Goal: Information Seeking & Learning: Learn about a topic

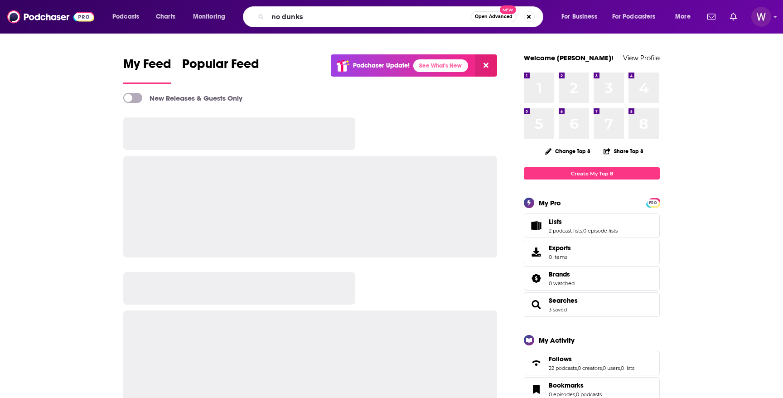
type input "no dunks"
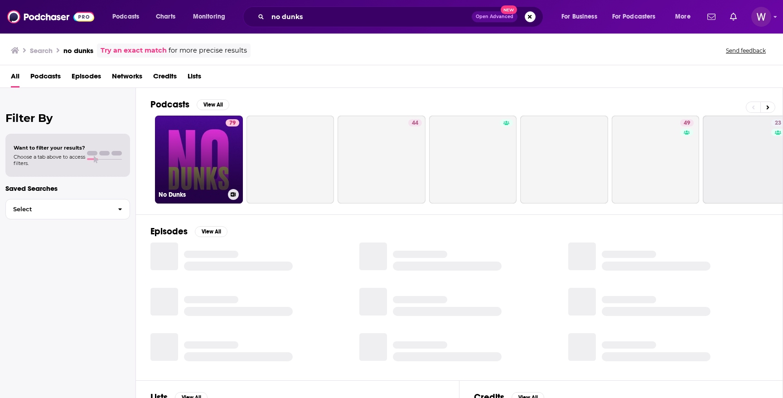
click at [215, 151] on link "79 No Dunks" at bounding box center [199, 160] width 88 height 88
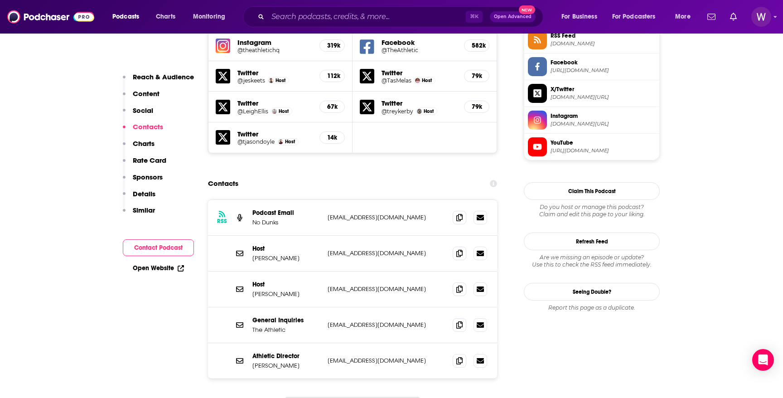
scroll to position [879, 0]
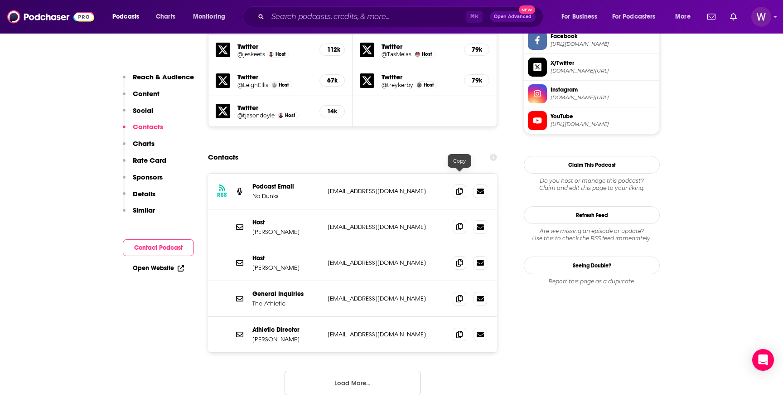
click at [460, 223] on icon at bounding box center [459, 226] width 6 height 7
click at [461, 256] on span at bounding box center [460, 263] width 14 height 14
click at [457, 295] on icon at bounding box center [459, 298] width 6 height 7
click at [295, 15] on input "Search podcasts, credits, & more..." at bounding box center [367, 17] width 198 height 14
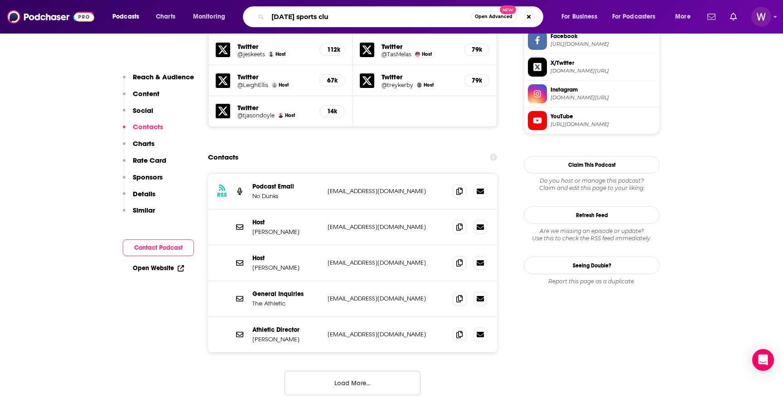
type input "[DATE] sports club"
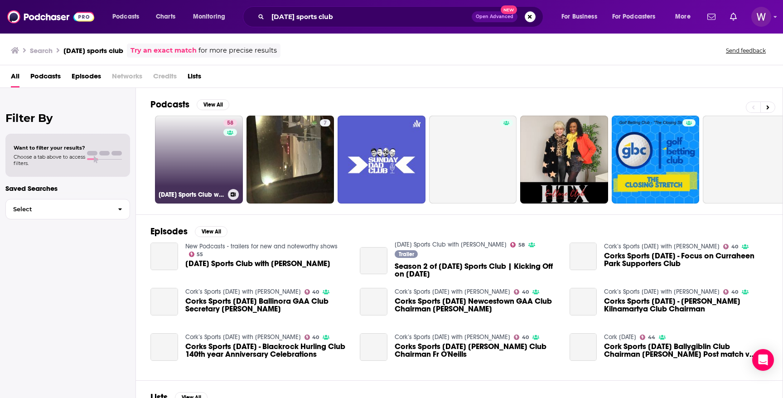
click at [192, 169] on link "58 [DATE] Sports Club with [PERSON_NAME]" at bounding box center [199, 160] width 88 height 88
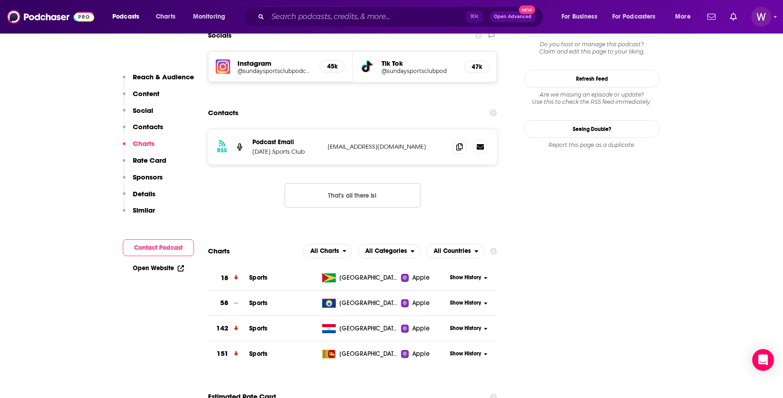
scroll to position [875, 0]
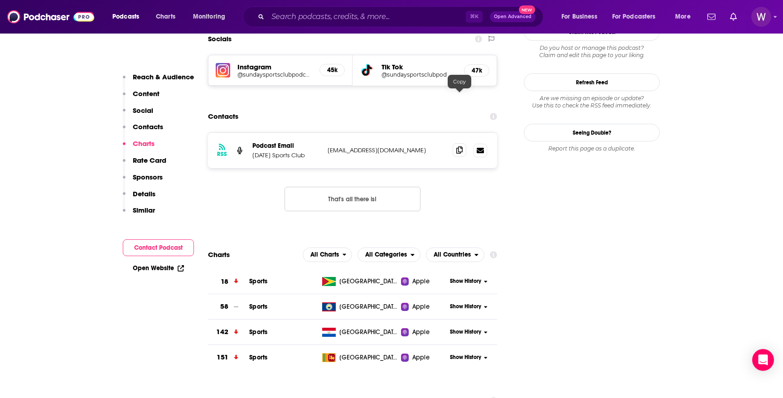
click at [458, 146] on icon at bounding box center [459, 149] width 6 height 7
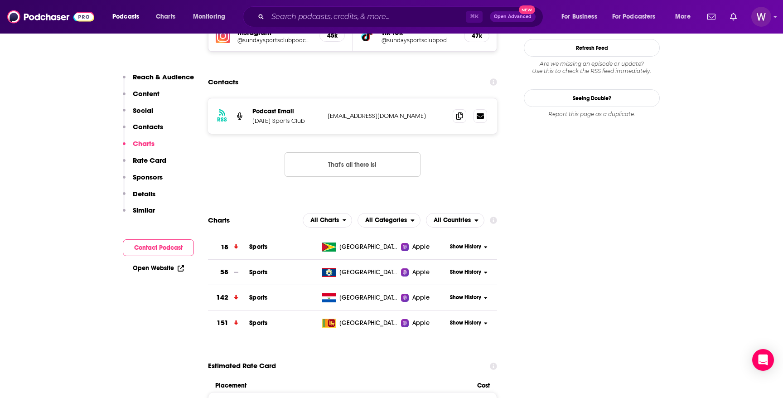
scroll to position [908, 0]
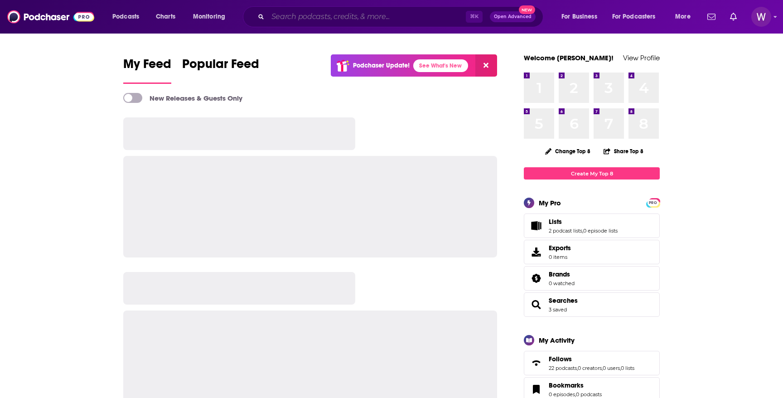
click at [297, 10] on input "Search podcasts, credits, & more..." at bounding box center [367, 17] width 198 height 14
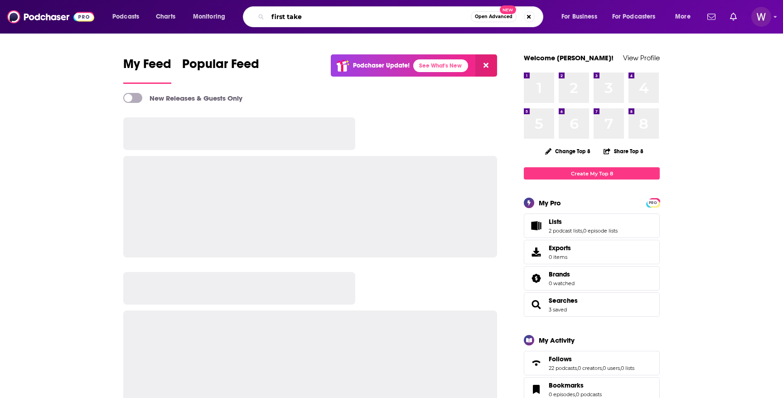
type input "first take"
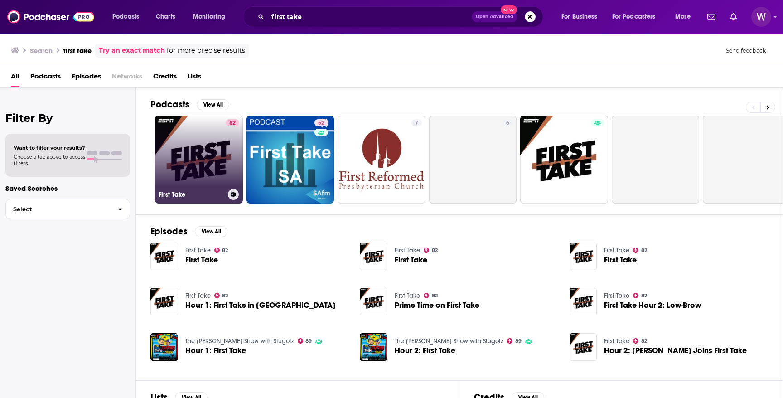
click at [220, 160] on link "82 First Take" at bounding box center [199, 160] width 88 height 88
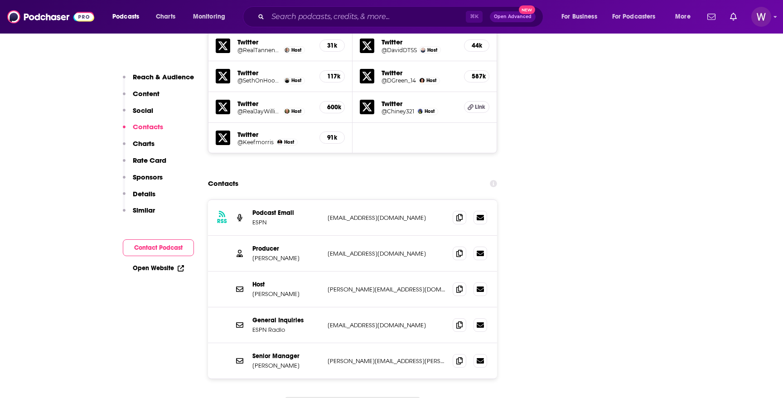
scroll to position [1327, 0]
click at [302, 15] on input "Search podcasts, credits, & more..." at bounding box center [367, 17] width 198 height 14
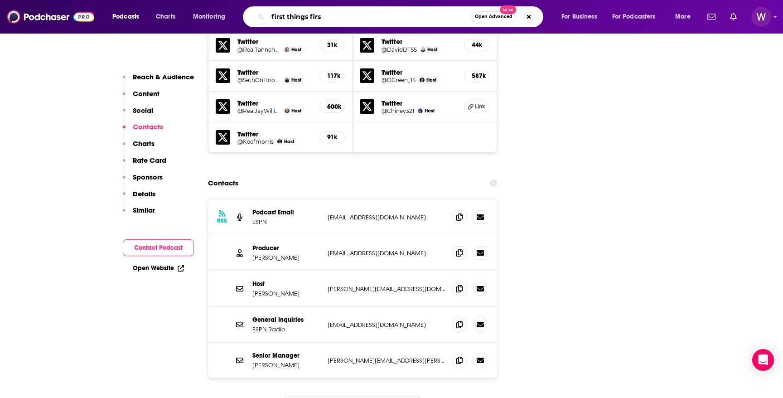
type input "first things first"
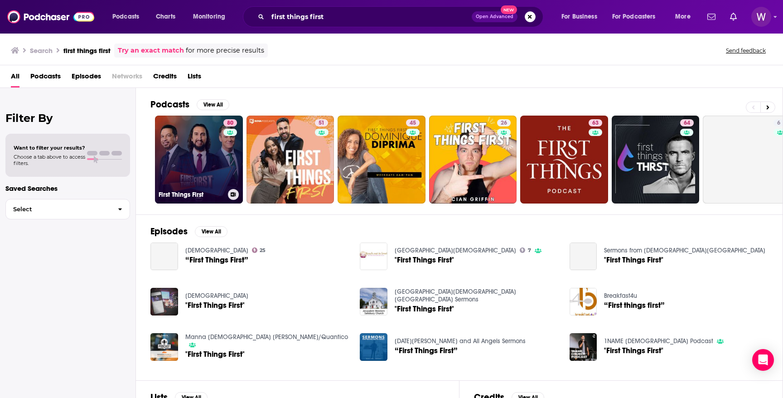
click at [217, 156] on link "80 First Things First" at bounding box center [199, 160] width 88 height 88
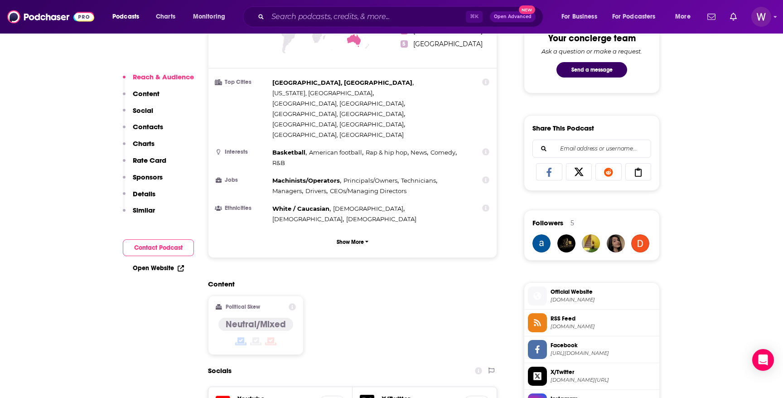
scroll to position [783, 0]
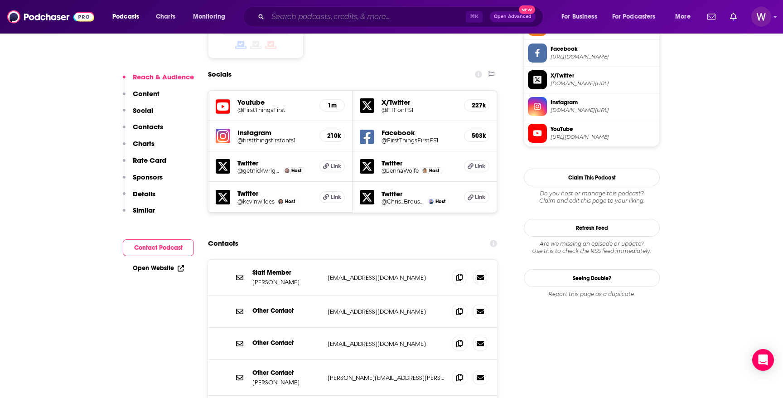
click at [294, 13] on input "Search podcasts, credits, & more..." at bounding box center [367, 17] width 198 height 14
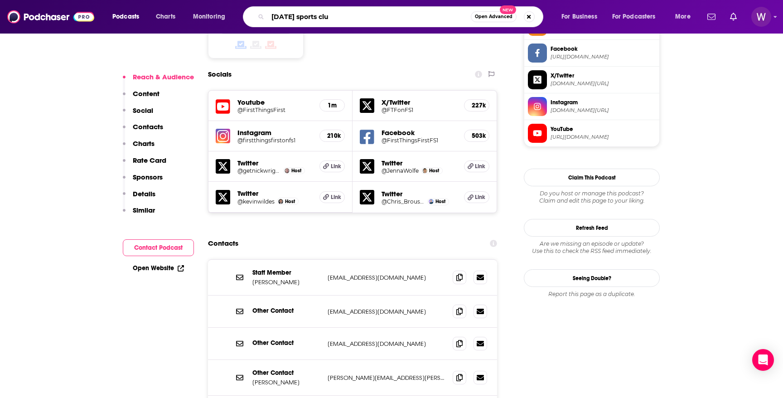
type input "[DATE] sports club"
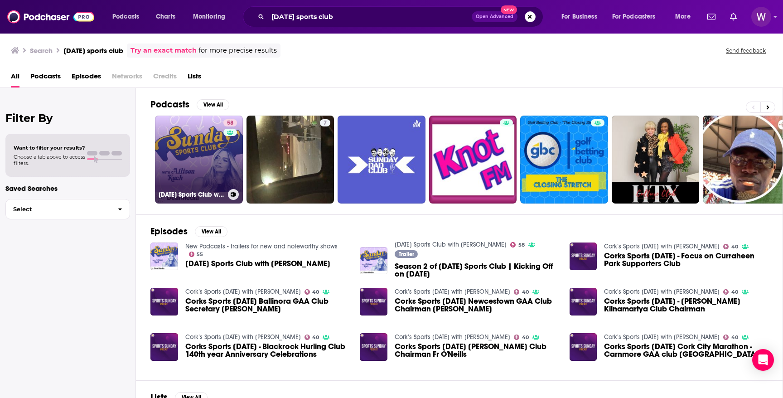
click at [224, 149] on div "58" at bounding box center [231, 154] width 16 height 70
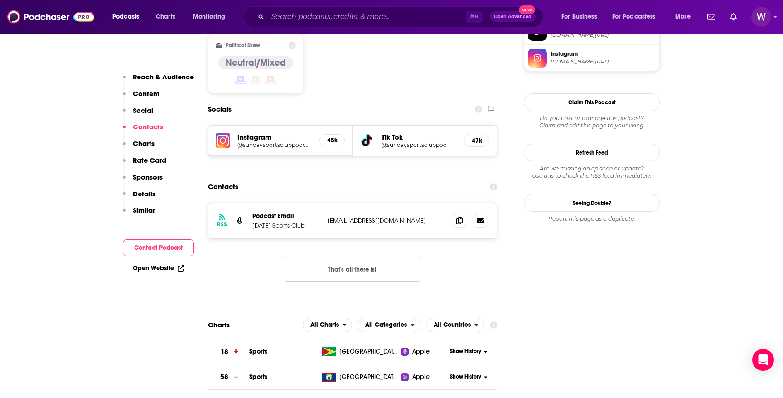
scroll to position [810, 0]
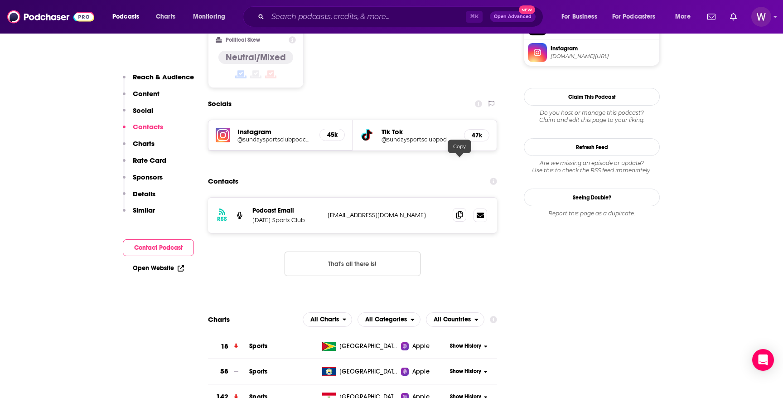
click at [463, 208] on span at bounding box center [460, 215] width 14 height 14
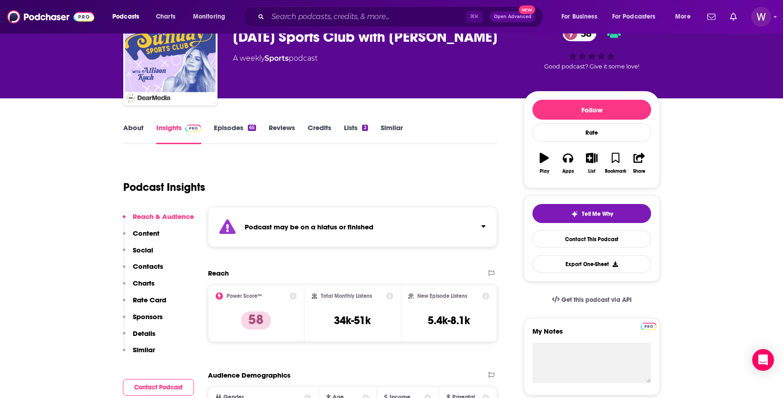
scroll to position [0, 0]
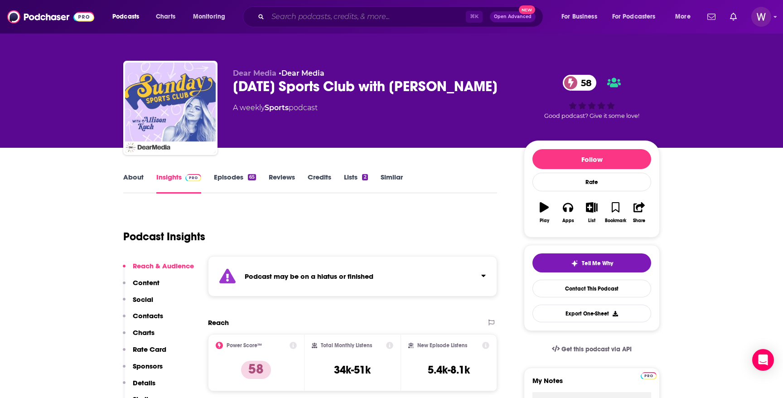
click at [343, 11] on input "Search podcasts, credits, & more..." at bounding box center [367, 17] width 198 height 14
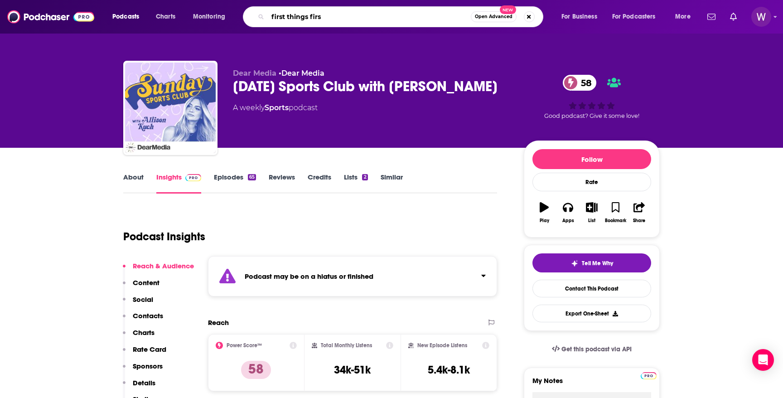
type input "first things first"
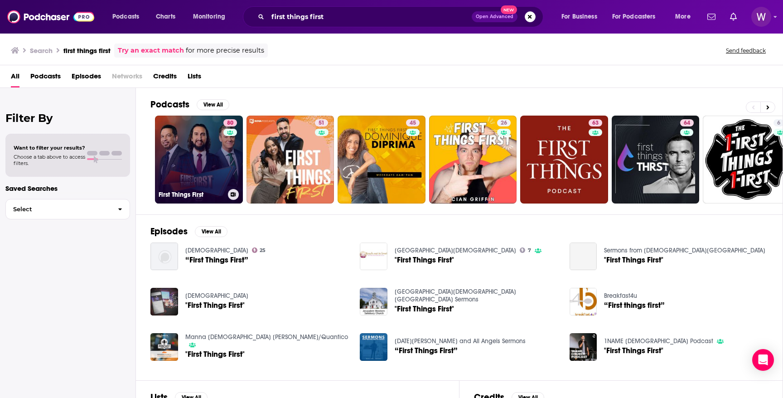
click at [185, 137] on link "80 First Things First" at bounding box center [199, 160] width 88 height 88
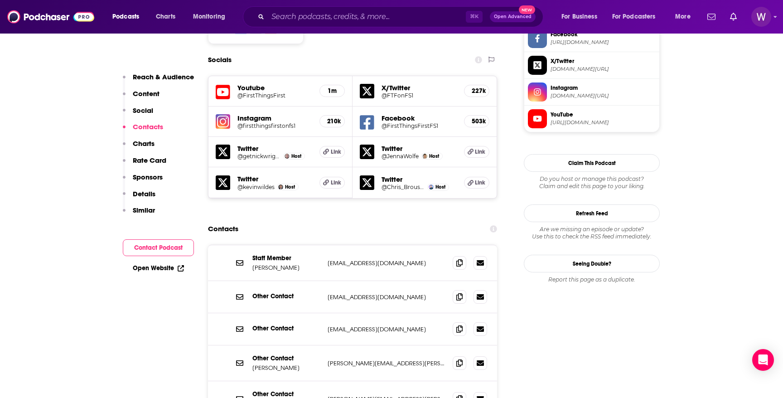
scroll to position [802, 0]
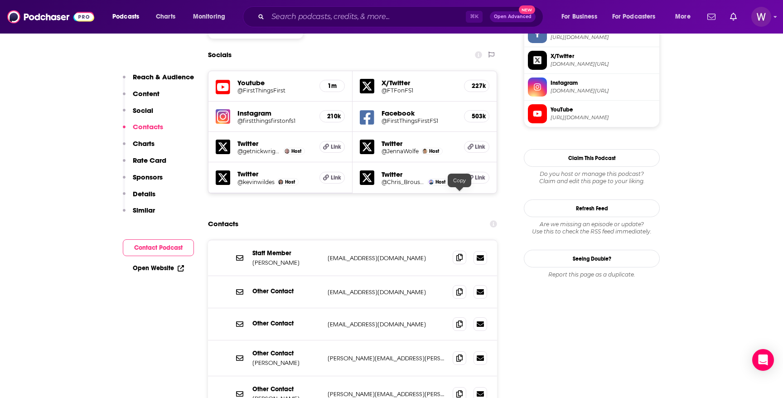
click at [464, 251] on span at bounding box center [460, 258] width 14 height 14
click at [336, 18] on input "Search podcasts, credits, & more..." at bounding box center [367, 17] width 198 height 14
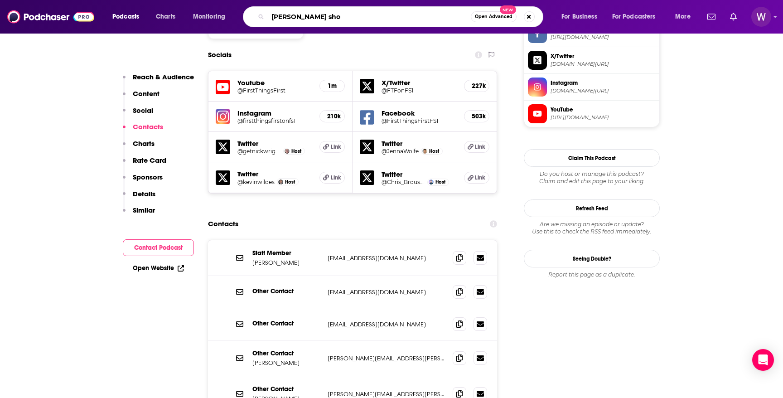
type input "[PERSON_NAME] show"
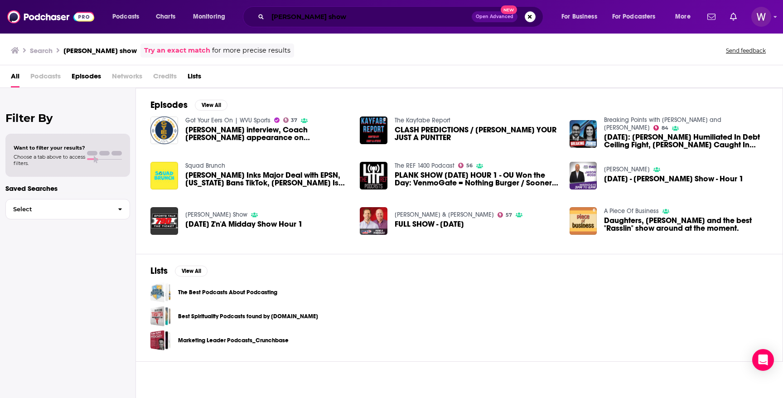
click at [302, 16] on input "[PERSON_NAME] show" at bounding box center [370, 17] width 204 height 14
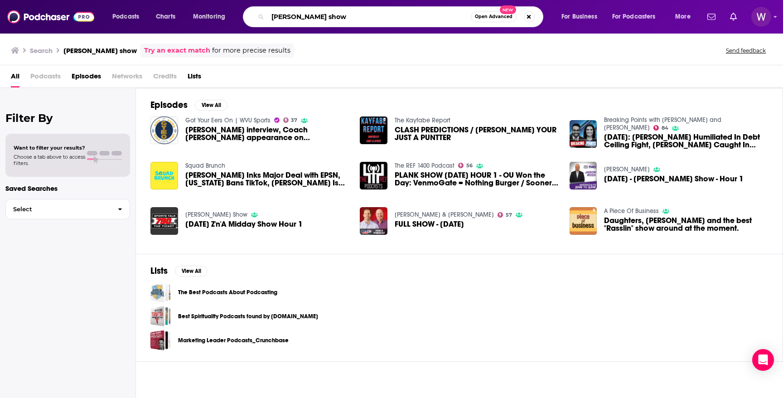
type input "[PERSON_NAME] show"
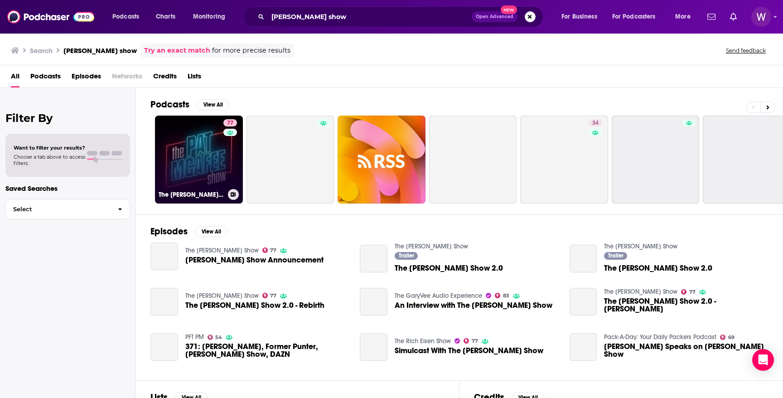
click at [208, 146] on link "77 The [PERSON_NAME] Show" at bounding box center [199, 160] width 88 height 88
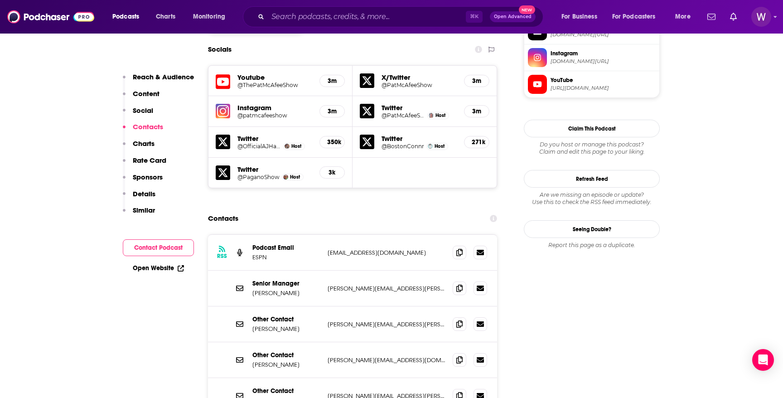
scroll to position [807, 0]
